Goal: Information Seeking & Learning: Check status

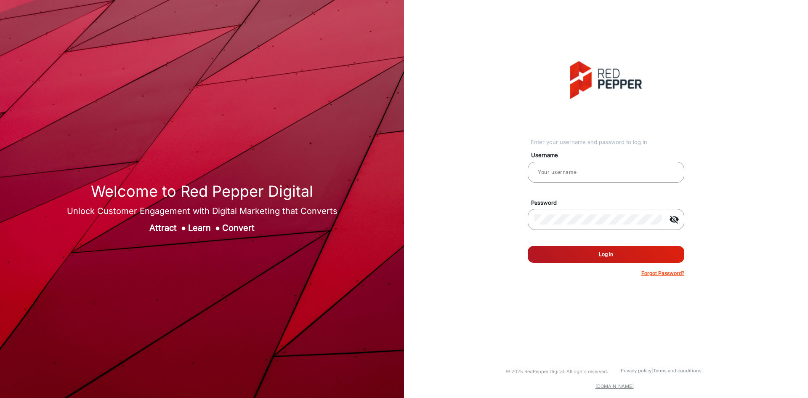
type input "Autozone1"
click at [570, 247] on button "Log In" at bounding box center [606, 254] width 157 height 17
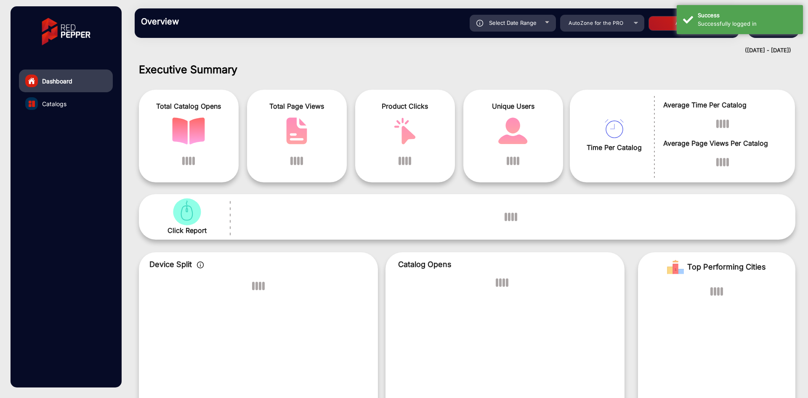
scroll to position [6, 0]
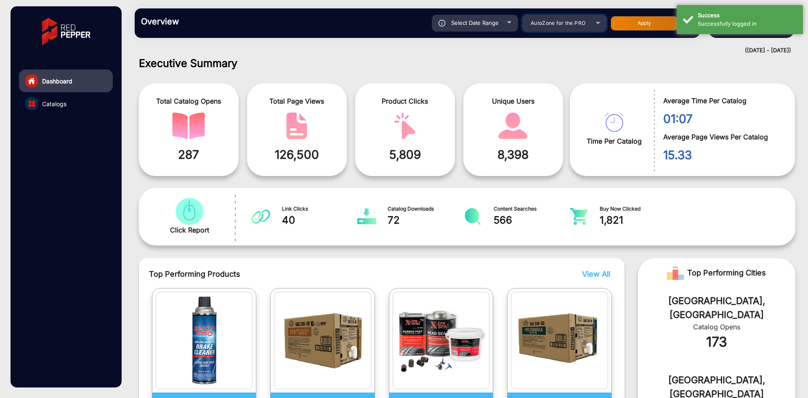
click at [575, 19] on div "AutoZone for the PRO" at bounding box center [558, 23] width 67 height 10
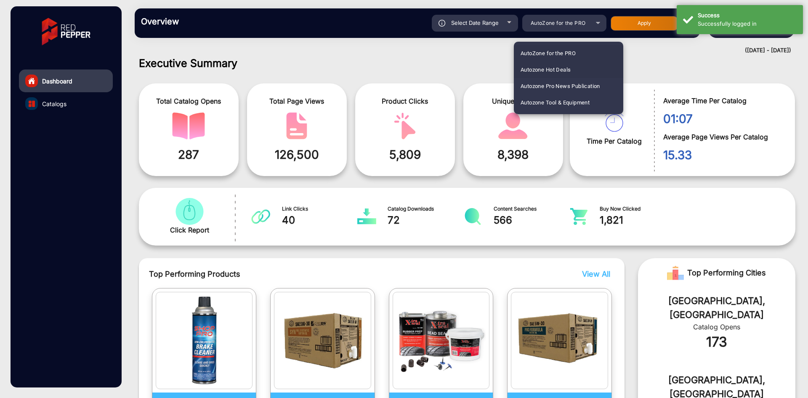
click at [559, 69] on span "Autozone Hot Deals" at bounding box center [546, 69] width 50 height 16
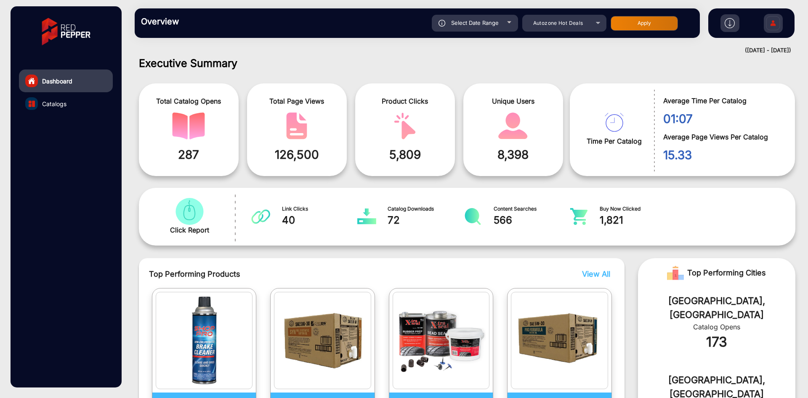
click at [505, 21] on div "Select Date Range" at bounding box center [475, 23] width 86 height 17
type input "[DATE]"
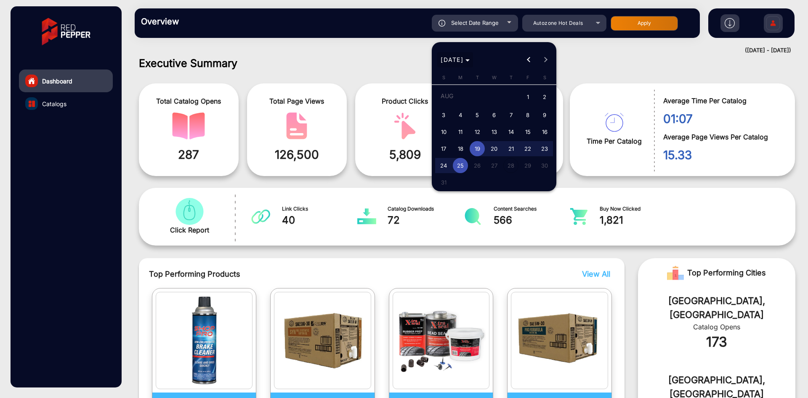
click at [470, 59] on span "[DATE]" at bounding box center [455, 59] width 29 height 9
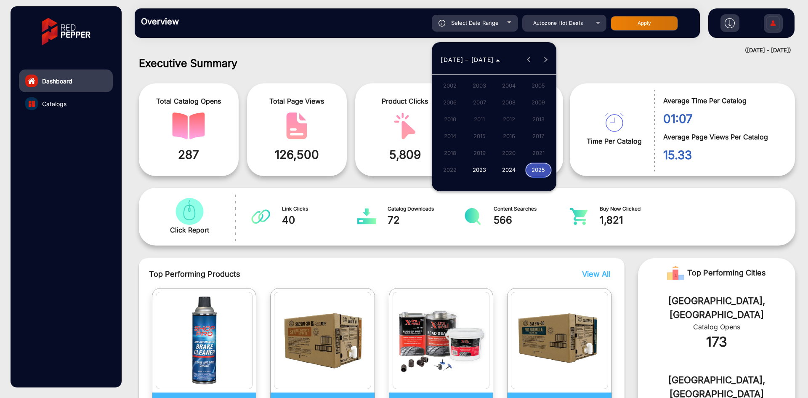
click at [536, 167] on span "2025" at bounding box center [538, 170] width 27 height 15
click at [508, 115] on span "[DATE]" at bounding box center [509, 119] width 27 height 15
click at [477, 111] on span "1" at bounding box center [477, 112] width 15 height 15
type input "[DATE]"
click at [530, 59] on button "Previous month" at bounding box center [529, 59] width 17 height 17
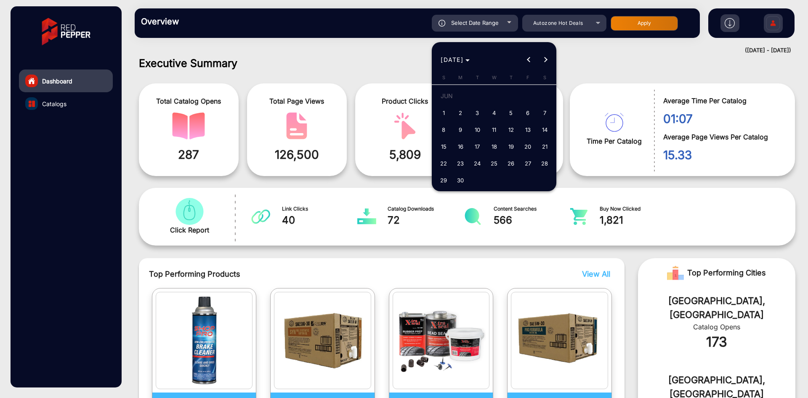
click at [458, 181] on span "30" at bounding box center [460, 180] width 15 height 15
click at [439, 181] on span "29" at bounding box center [443, 180] width 15 height 15
type input "[DATE]"
click at [551, 58] on span "Next month" at bounding box center [546, 59] width 17 height 17
click at [546, 112] on span "5" at bounding box center [544, 112] width 15 height 15
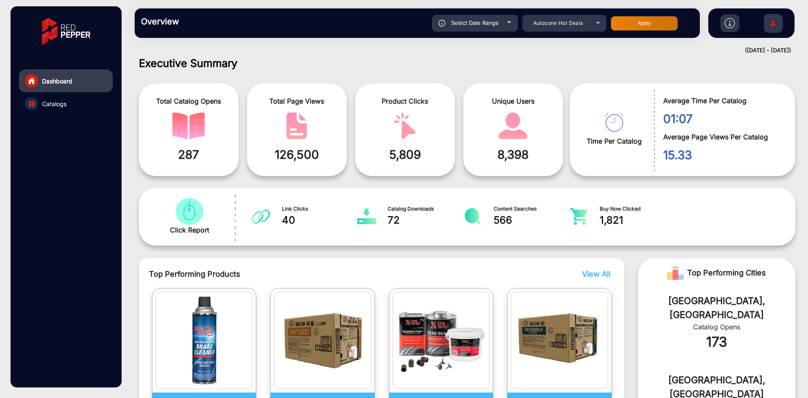
type input "[DATE]"
click at [641, 16] on button "Apply" at bounding box center [644, 23] width 67 height 15
type input "[DATE]"
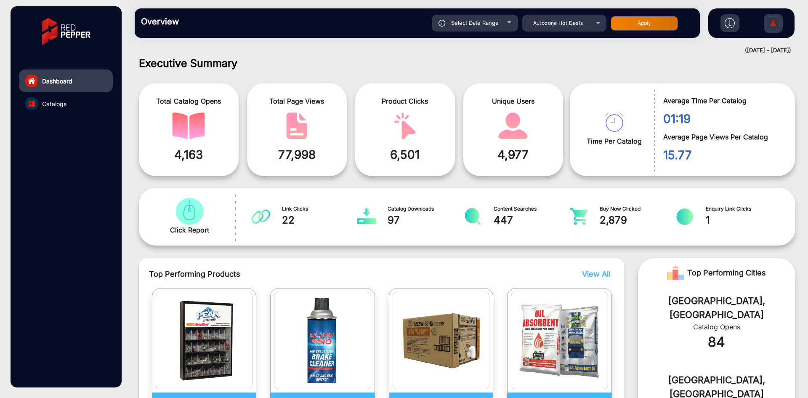
click at [427, 128] on span at bounding box center [405, 125] width 87 height 27
click at [68, 101] on link "Catalogs" at bounding box center [66, 103] width 94 height 23
click at [56, 104] on span "Catalogs" at bounding box center [54, 103] width 24 height 9
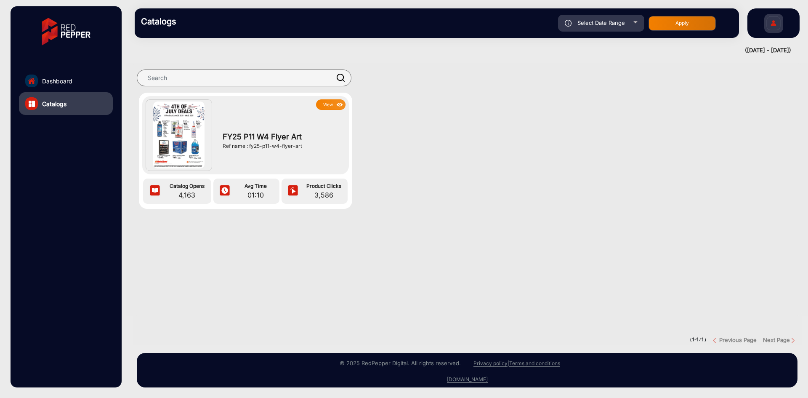
drag, startPoint x: 257, startPoint y: 155, endPoint x: 262, endPoint y: 148, distance: 8.9
click at [257, 155] on div "FY25 P11 W4 Flyer Art Ref name : fy25-p11-w4-flyer-art" at bounding box center [282, 140] width 127 height 61
click at [322, 107] on button "View" at bounding box center [330, 104] width 29 height 11
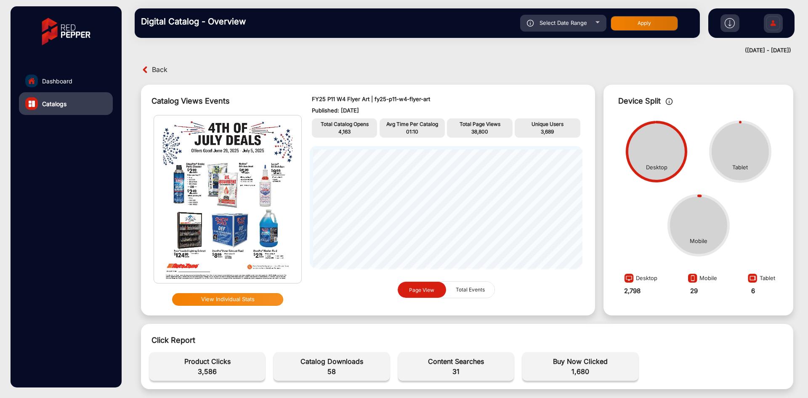
click at [236, 297] on button "View Individual Stats" at bounding box center [227, 299] width 111 height 13
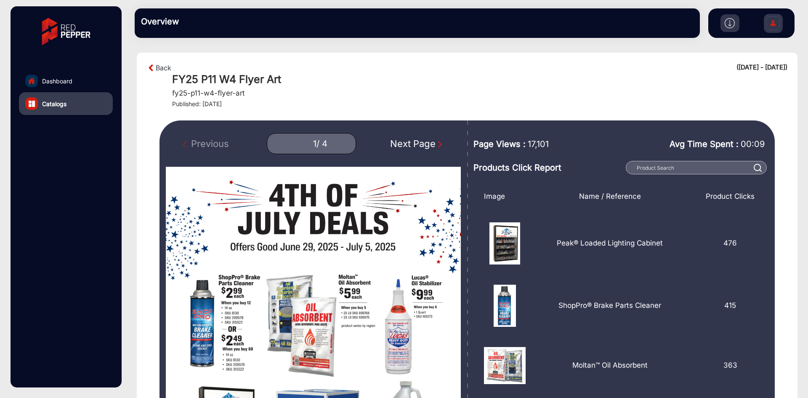
click at [423, 140] on div "Next Page" at bounding box center [417, 144] width 54 height 14
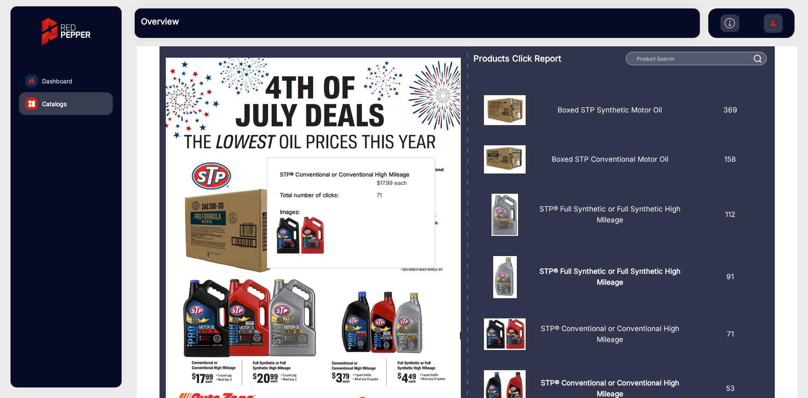
scroll to position [60, 0]
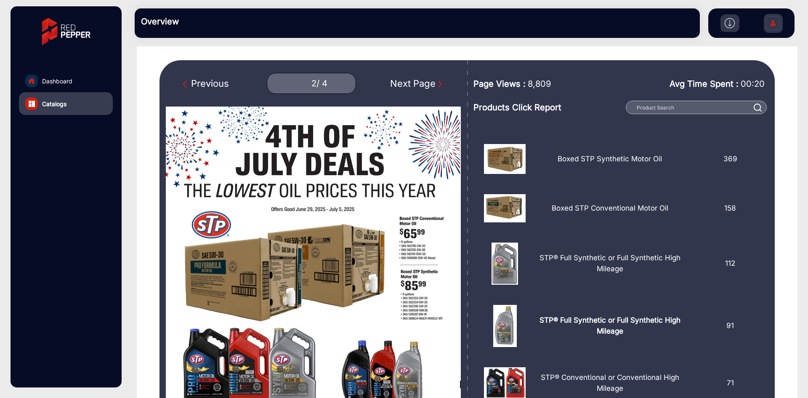
click at [401, 80] on div "Next Page" at bounding box center [417, 84] width 54 height 14
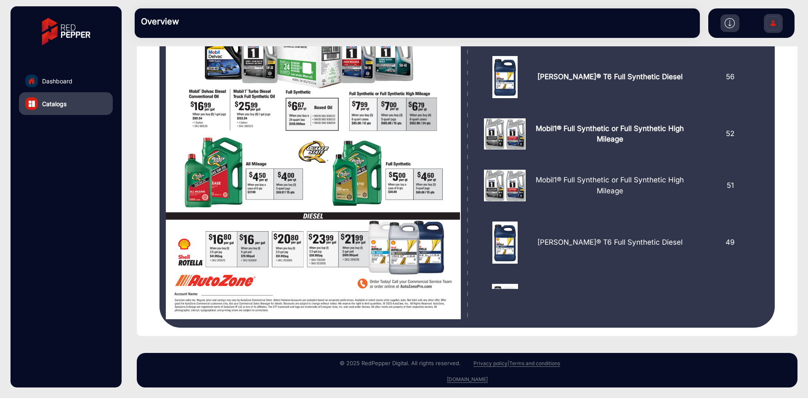
scroll to position [18, 0]
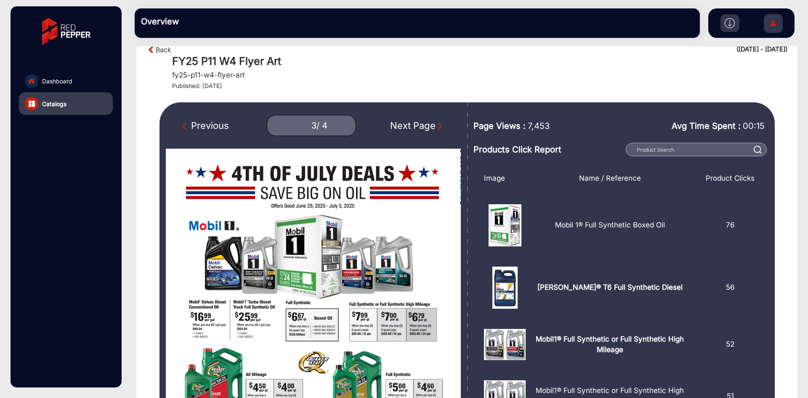
click at [395, 123] on div "Next Page" at bounding box center [417, 126] width 54 height 14
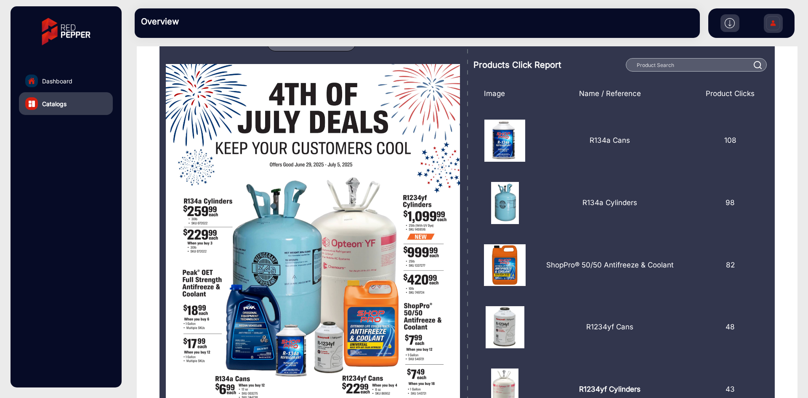
scroll to position [18, 0]
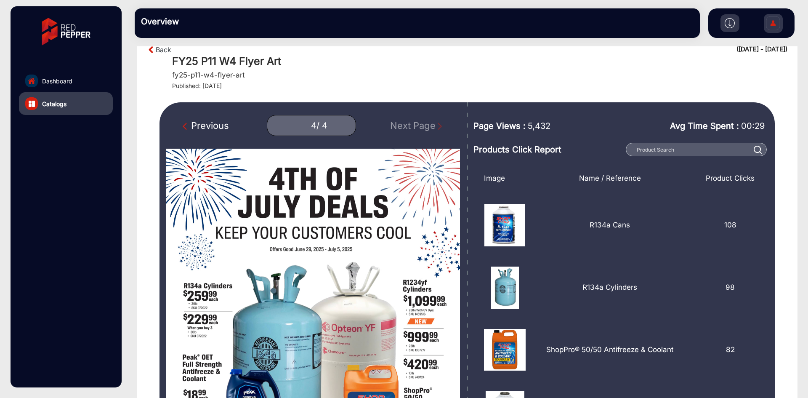
click at [191, 130] on div "Previous" at bounding box center [206, 126] width 46 height 14
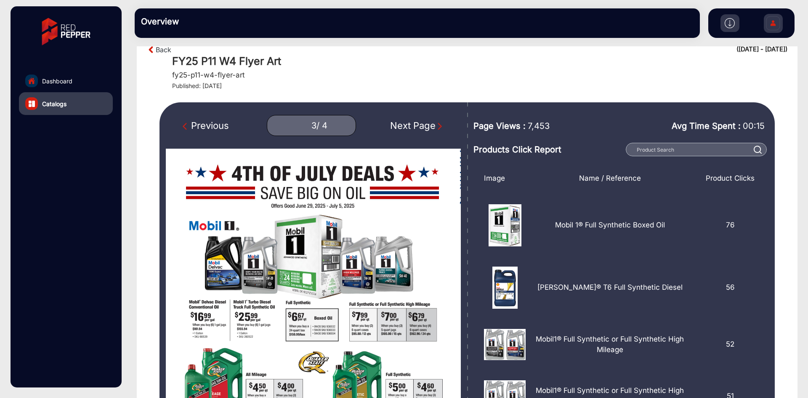
click at [191, 129] on div "Previous" at bounding box center [206, 126] width 46 height 14
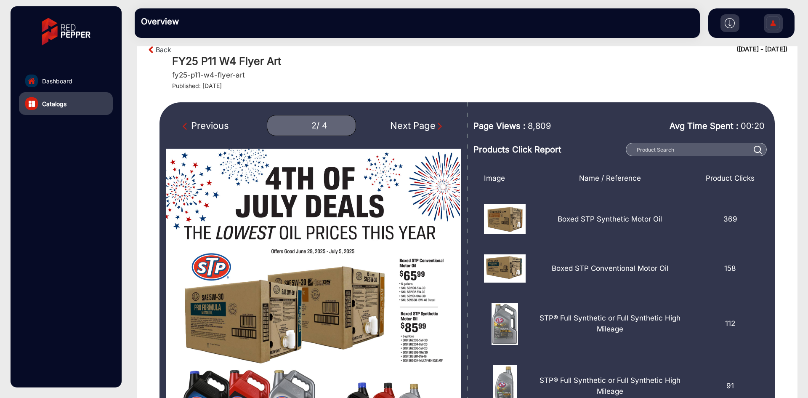
click at [193, 130] on div "Previous" at bounding box center [206, 126] width 46 height 14
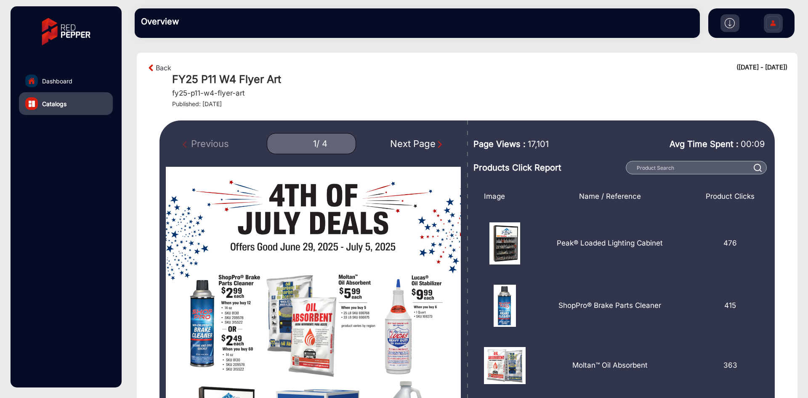
click at [724, 17] on div at bounding box center [730, 23] width 19 height 18
click at [732, 25] on img at bounding box center [730, 23] width 10 height 10
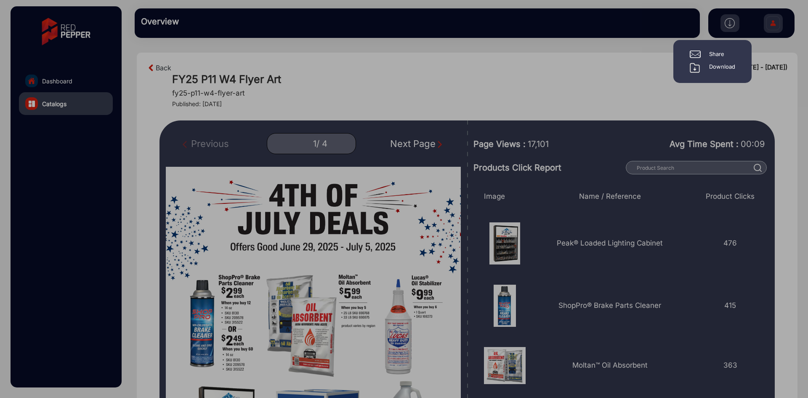
click at [722, 66] on div "Download" at bounding box center [722, 68] width 26 height 10
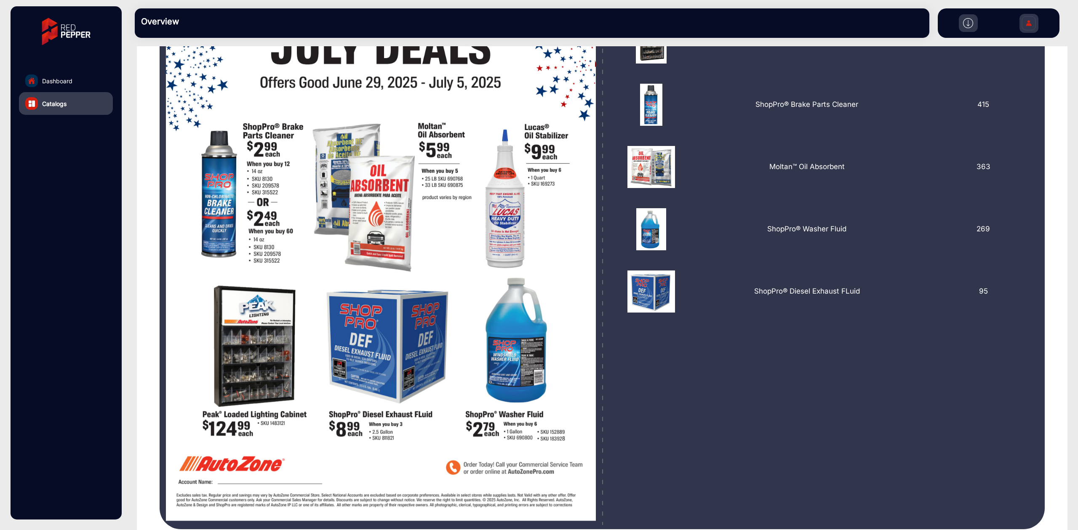
scroll to position [270, 0]
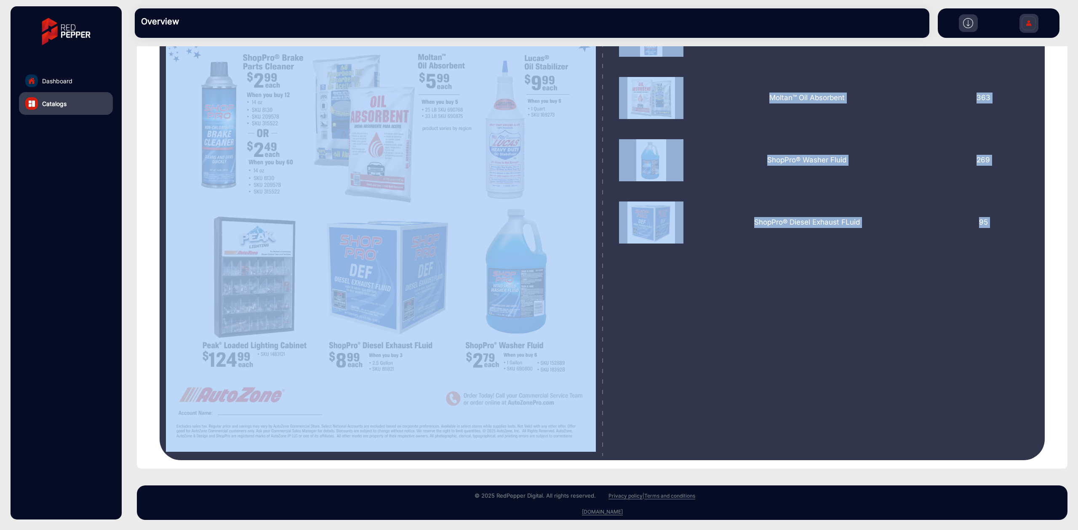
drag, startPoint x: 205, startPoint y: 139, endPoint x: 958, endPoint y: 370, distance: 787.7
click at [808, 378] on div "Previous 1 / 4 Next Page Page Views : 17,101 Avg Time Spent : 00:09 Products Cl…" at bounding box center [602, 156] width 885 height 610
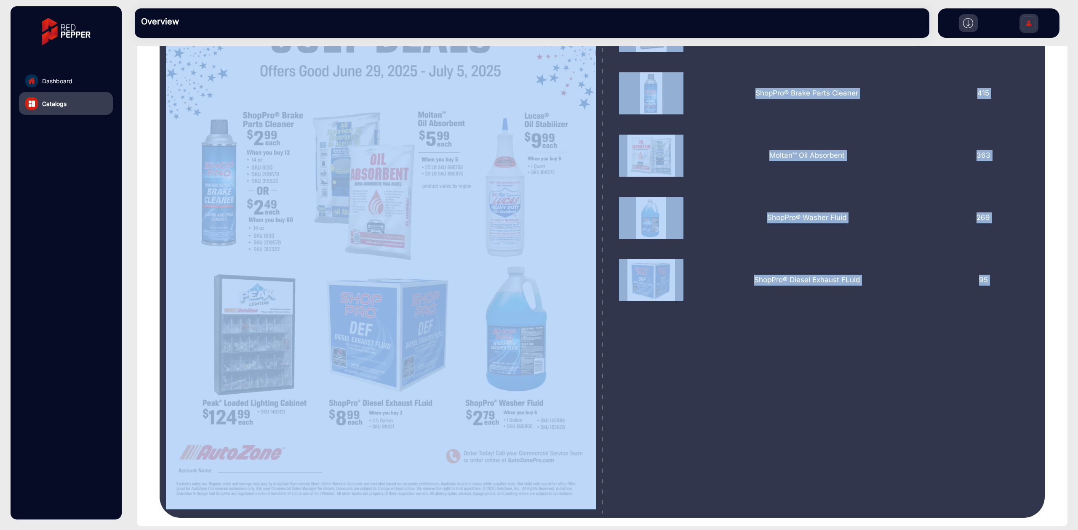
scroll to position [45, 0]
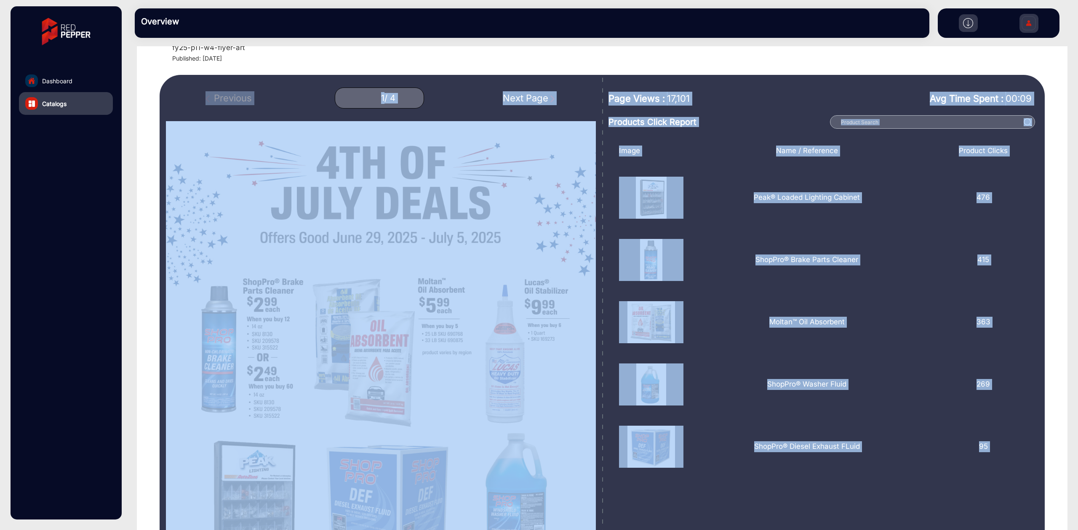
drag, startPoint x: 823, startPoint y: 202, endPoint x: 772, endPoint y: 100, distance: 114.3
click at [772, 100] on div "Page Views : 17,101" at bounding box center [694, 99] width 173 height 29
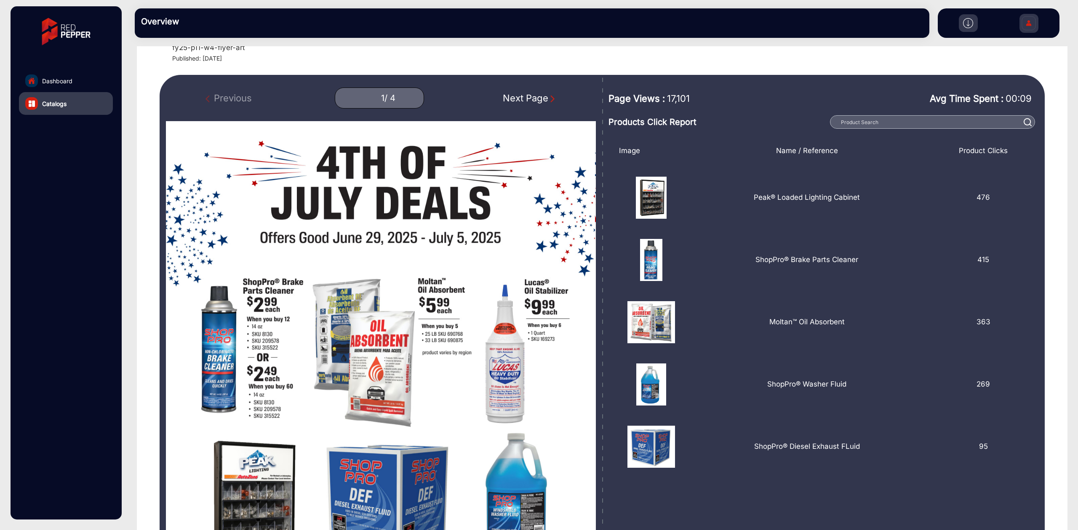
drag, startPoint x: 988, startPoint y: 447, endPoint x: 675, endPoint y: 158, distance: 425.1
click at [616, 147] on div "Image Name / Reference Product Clicks Peak® Loaded Lighting Cabinet 476 ShopPro…" at bounding box center [825, 306] width 424 height 330
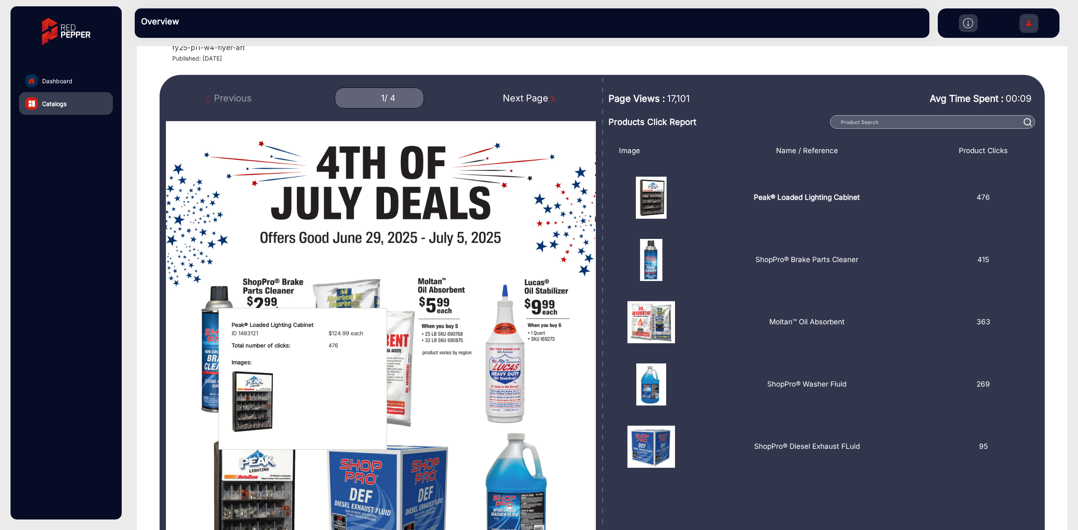
copy div "Image Name / Reference Product Clicks Peak® Loaded Lighting Cabinet 476 ShopPro…"
click at [808, 193] on div "Peak® Loaded Lighting Cabinet" at bounding box center [806, 198] width 247 height 42
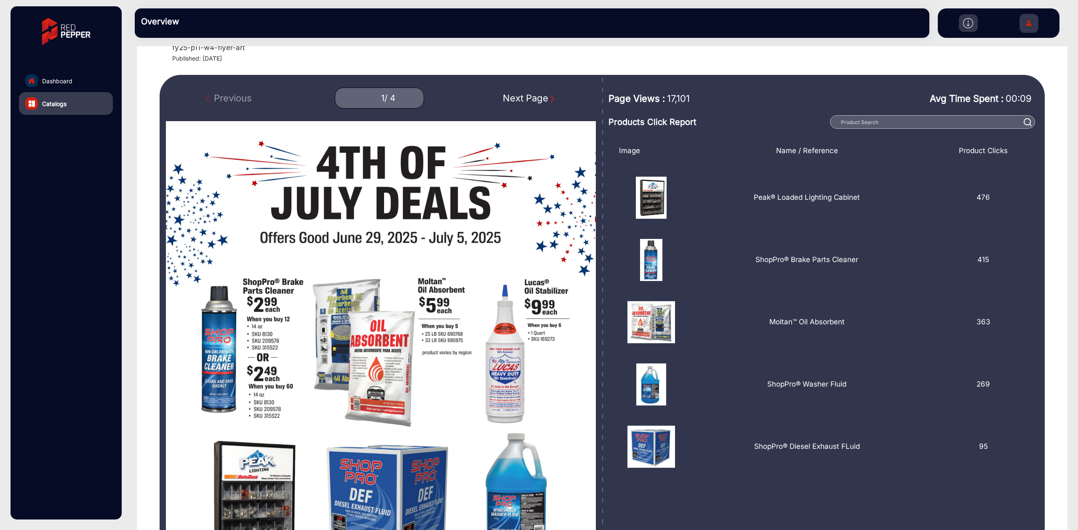
click at [515, 100] on div "Next Page" at bounding box center [530, 98] width 54 height 14
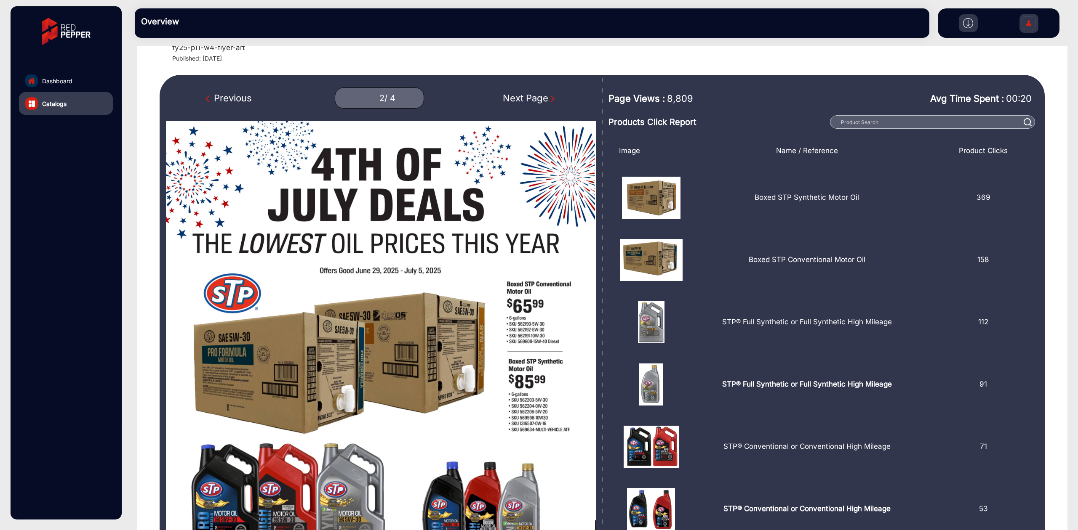
click at [202, 93] on div "Previous 2 / 4 Next Page" at bounding box center [381, 98] width 430 height 21
click at [211, 99] on img "Previous Page" at bounding box center [209, 99] width 8 height 8
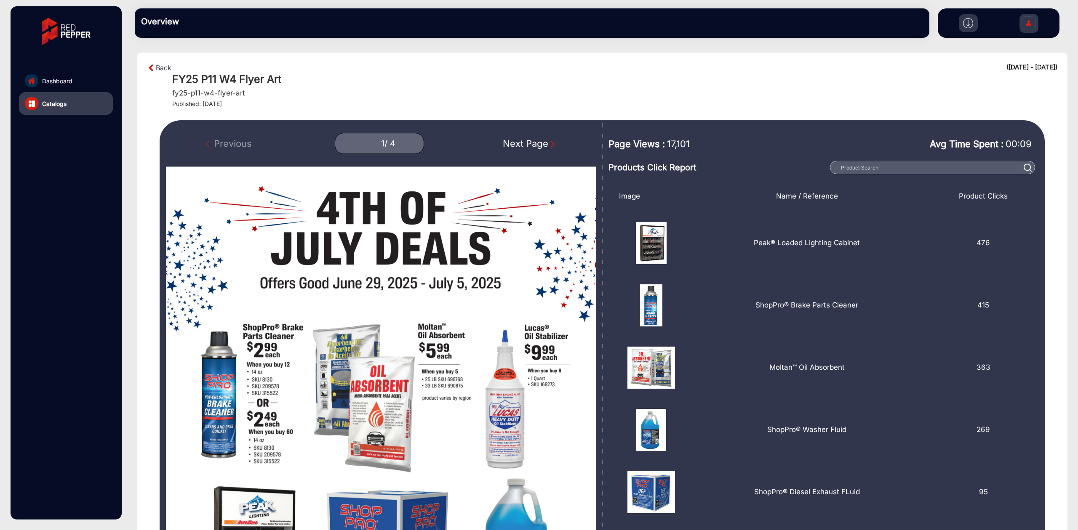
click at [521, 144] on div "Next Page" at bounding box center [530, 144] width 54 height 14
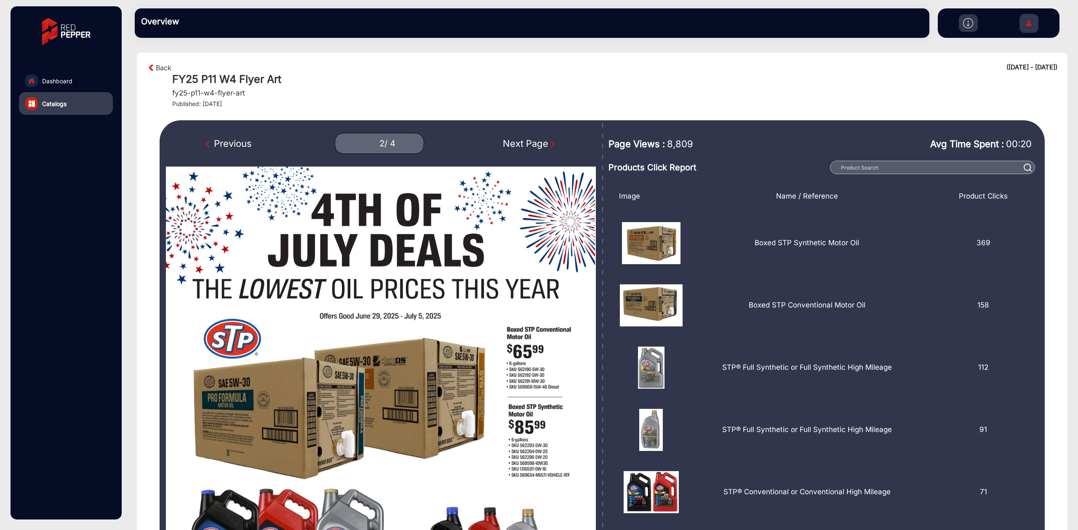
click at [522, 141] on div "Next Page" at bounding box center [530, 144] width 54 height 14
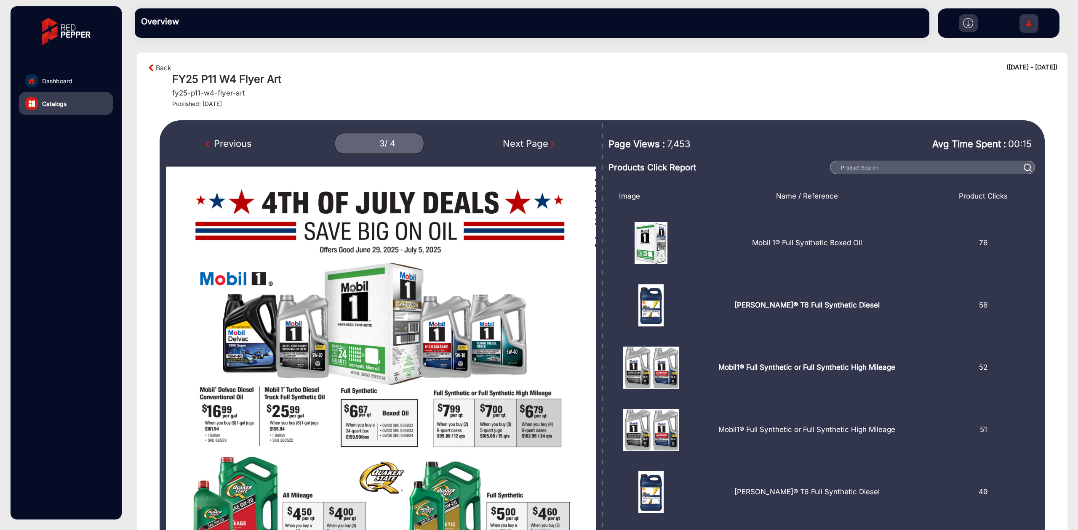
click at [517, 143] on div "Next Page" at bounding box center [530, 144] width 54 height 14
type input "4"
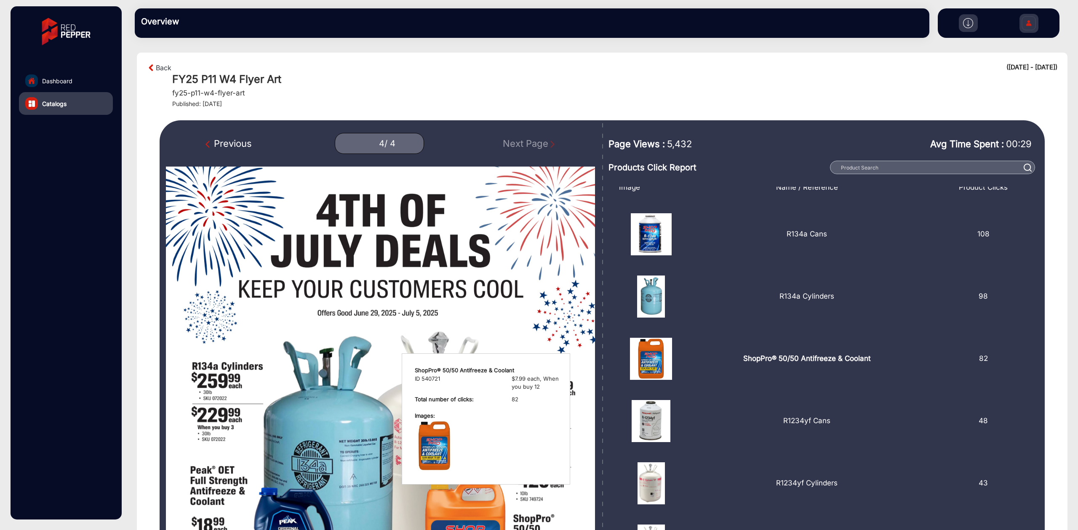
scroll to position [13, 0]
